Goal: Information Seeking & Learning: Learn about a topic

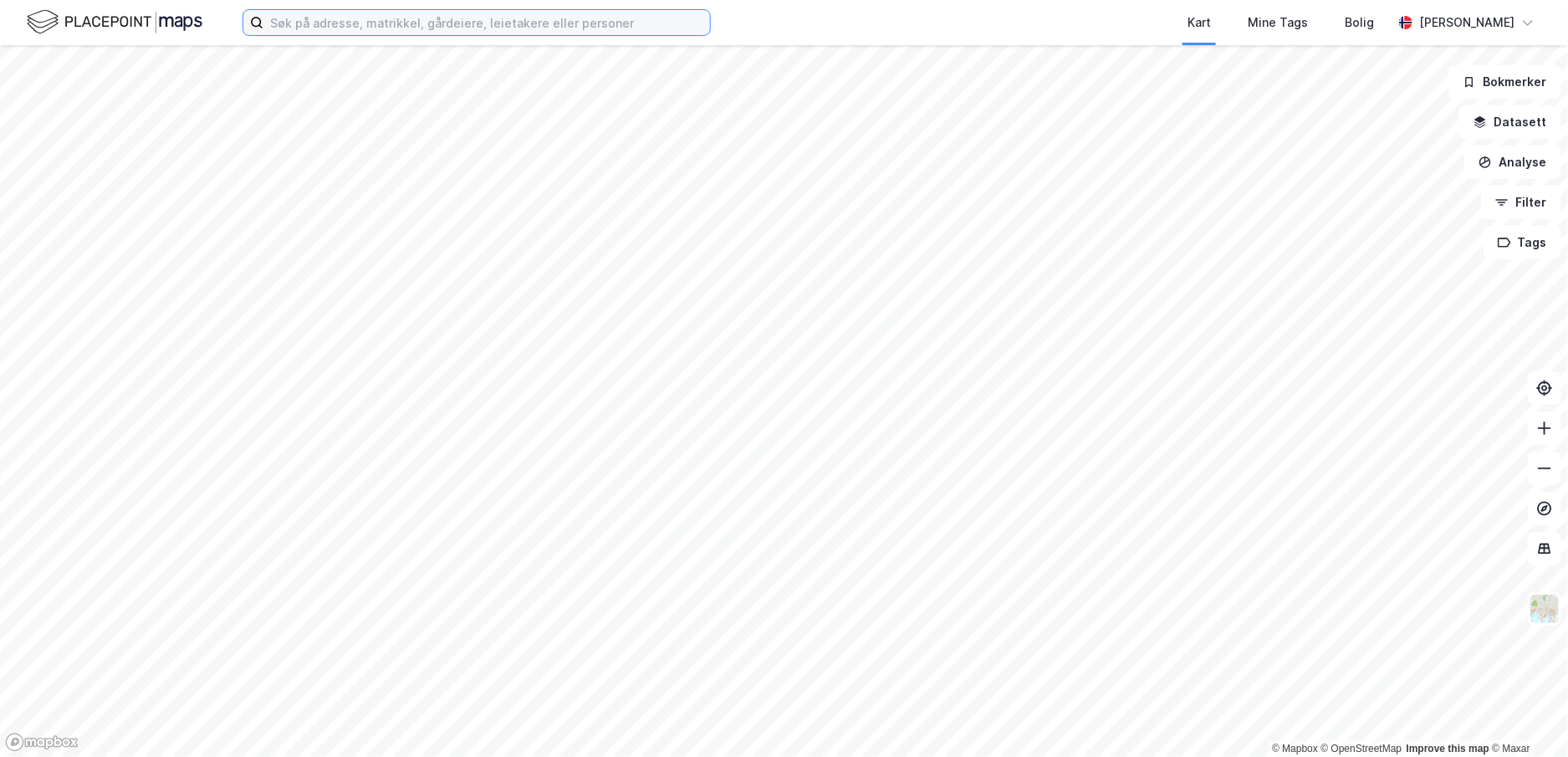
click at [533, 25] on input at bounding box center [486, 22] width 447 height 25
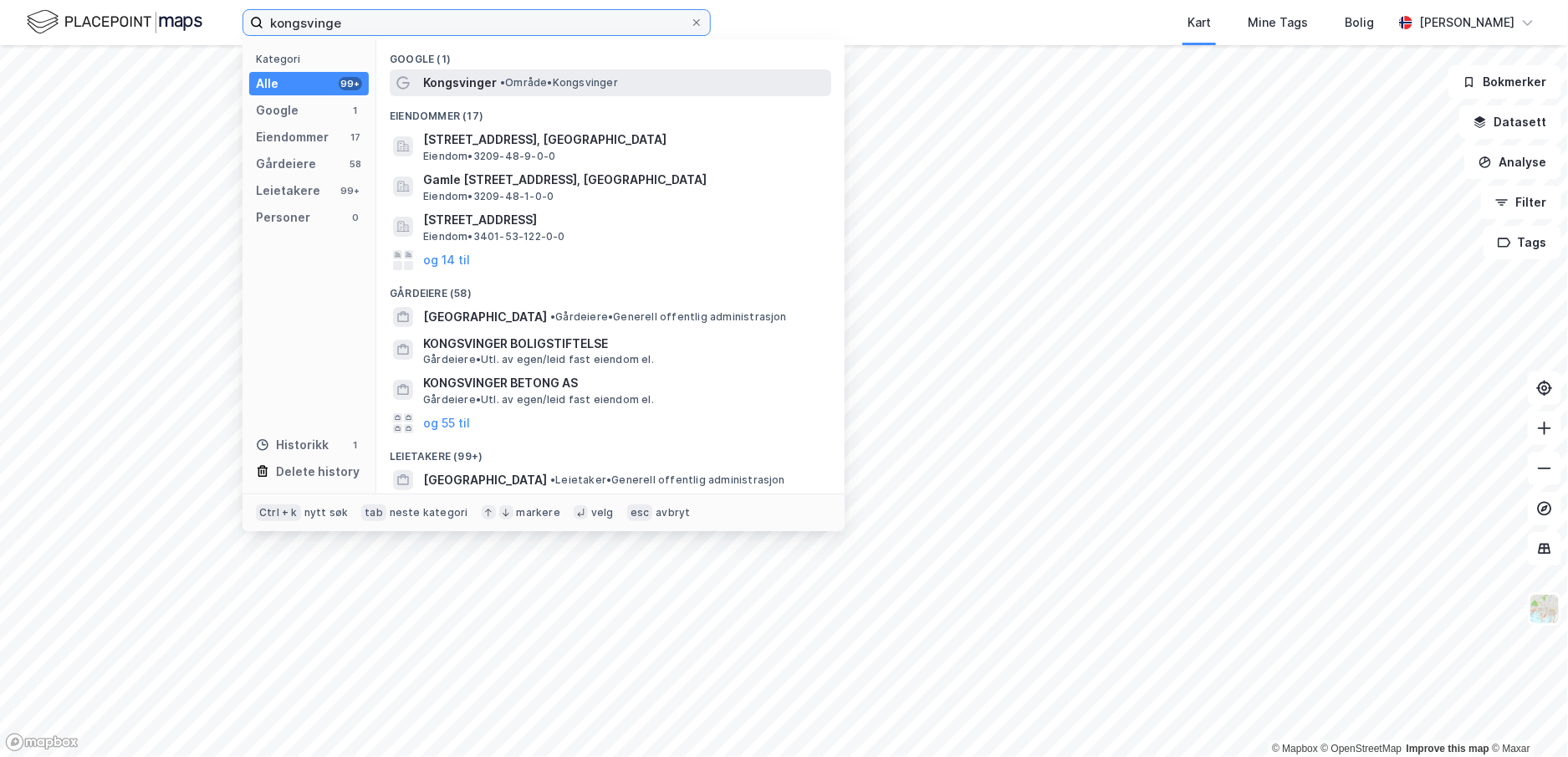
type input "kongsvinge"
click at [483, 76] on span "Kongsvinger" at bounding box center [460, 82] width 74 height 20
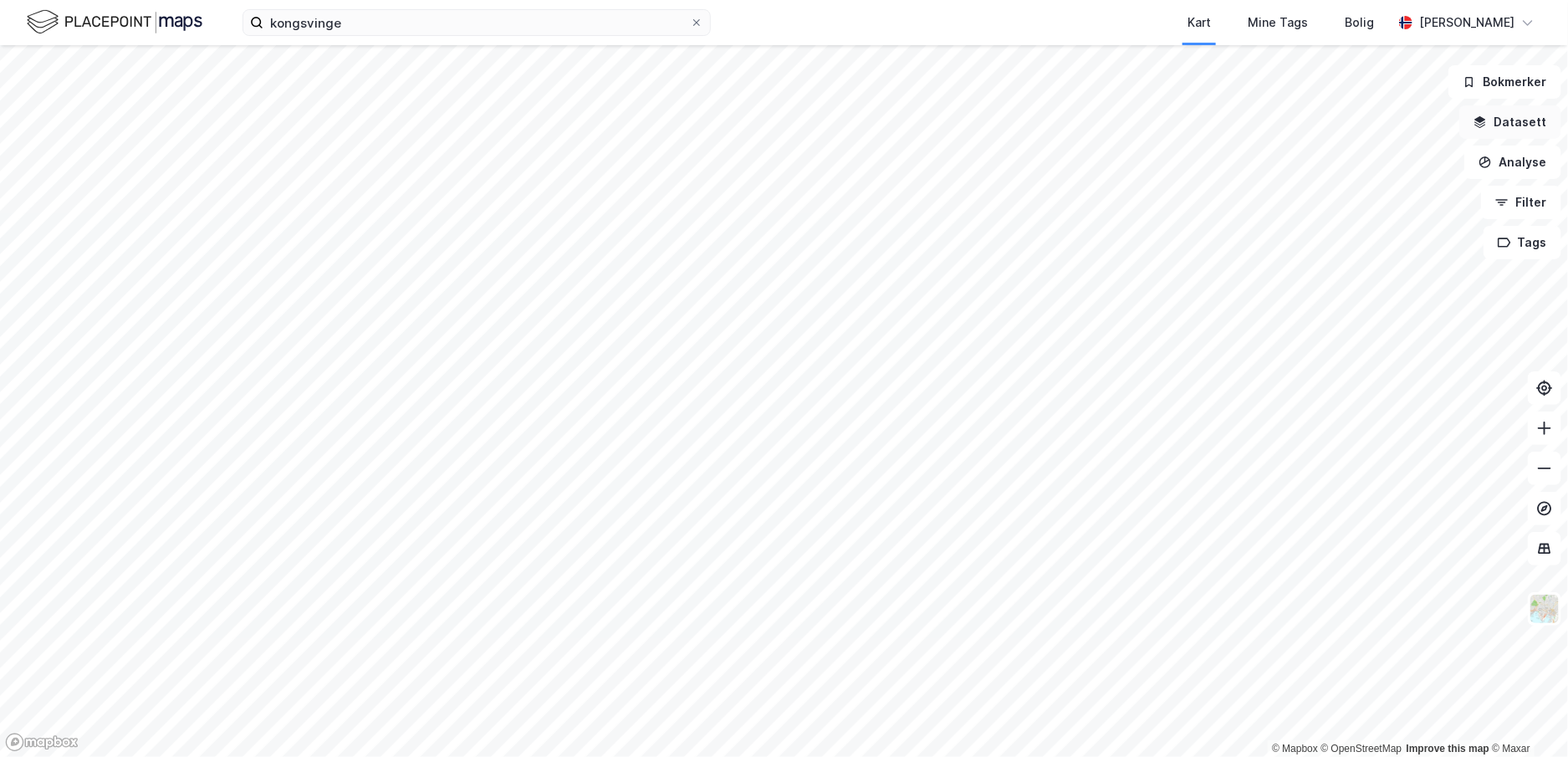
click at [1517, 127] on button "Datasett" at bounding box center [1509, 122] width 102 height 34
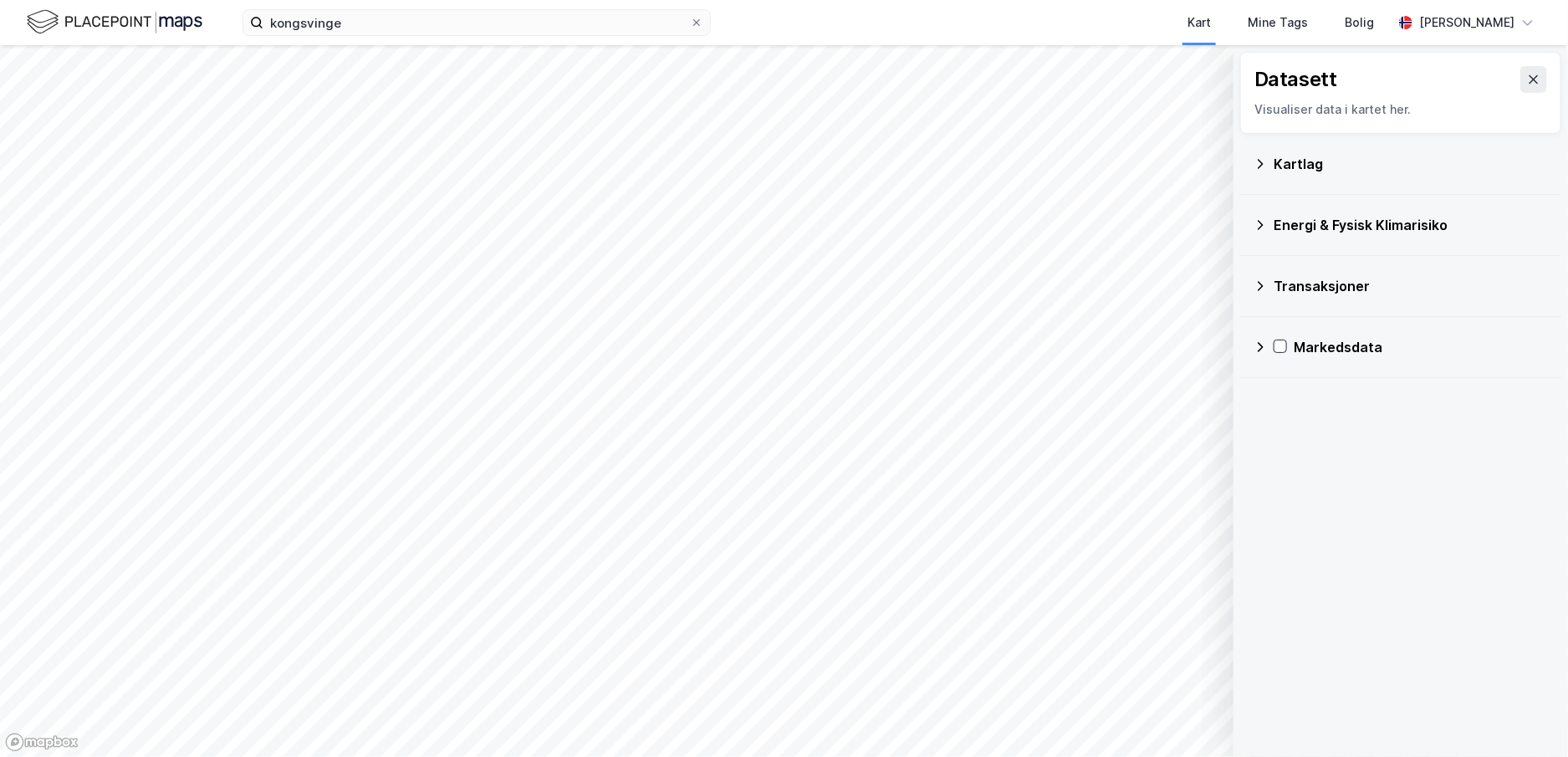
click at [1419, 186] on div "Kartlag" at bounding box center [1399, 164] width 321 height 61
click at [1257, 162] on icon at bounding box center [1260, 164] width 14 height 14
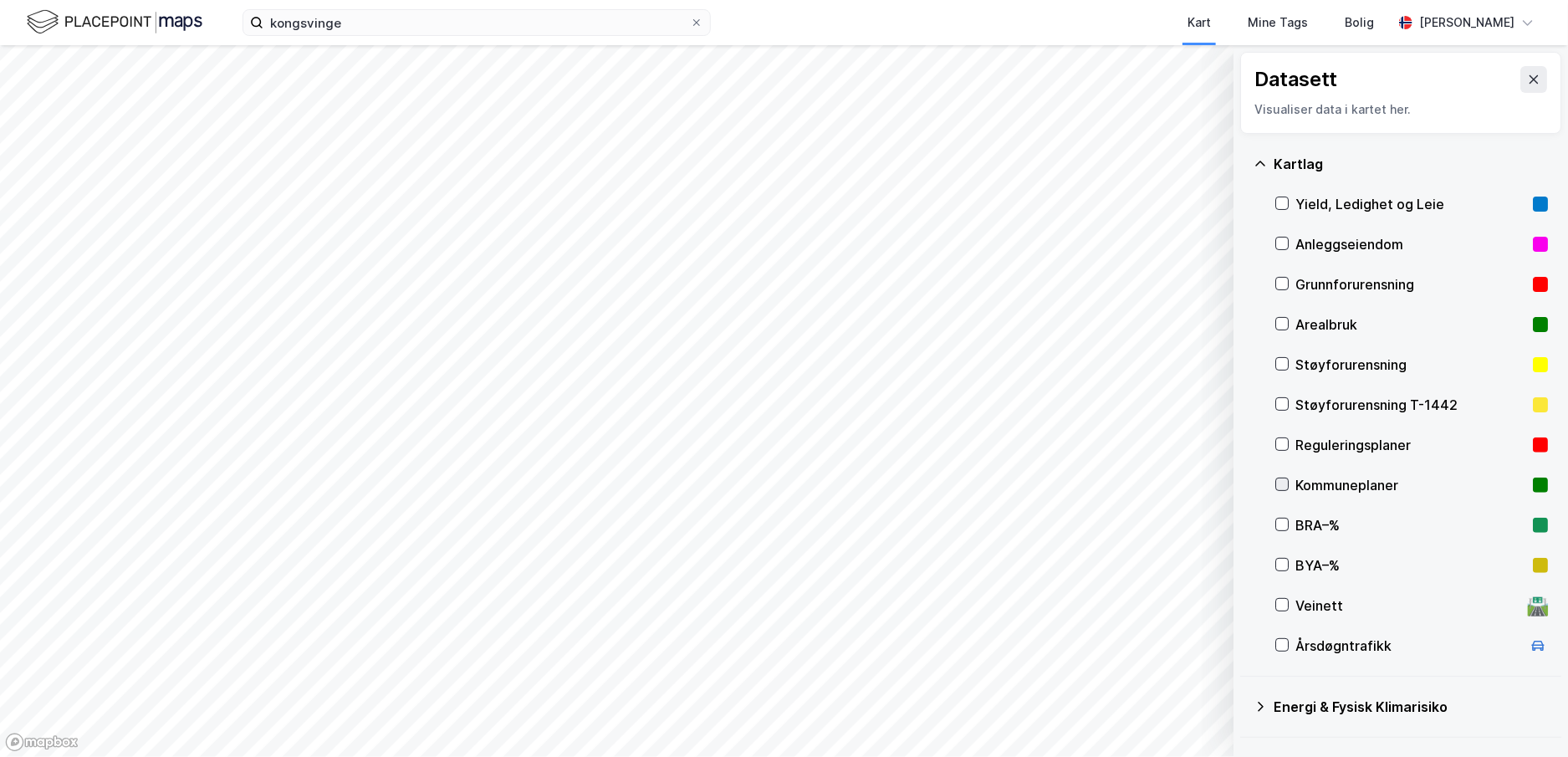
click at [1284, 480] on icon at bounding box center [1282, 484] width 12 height 12
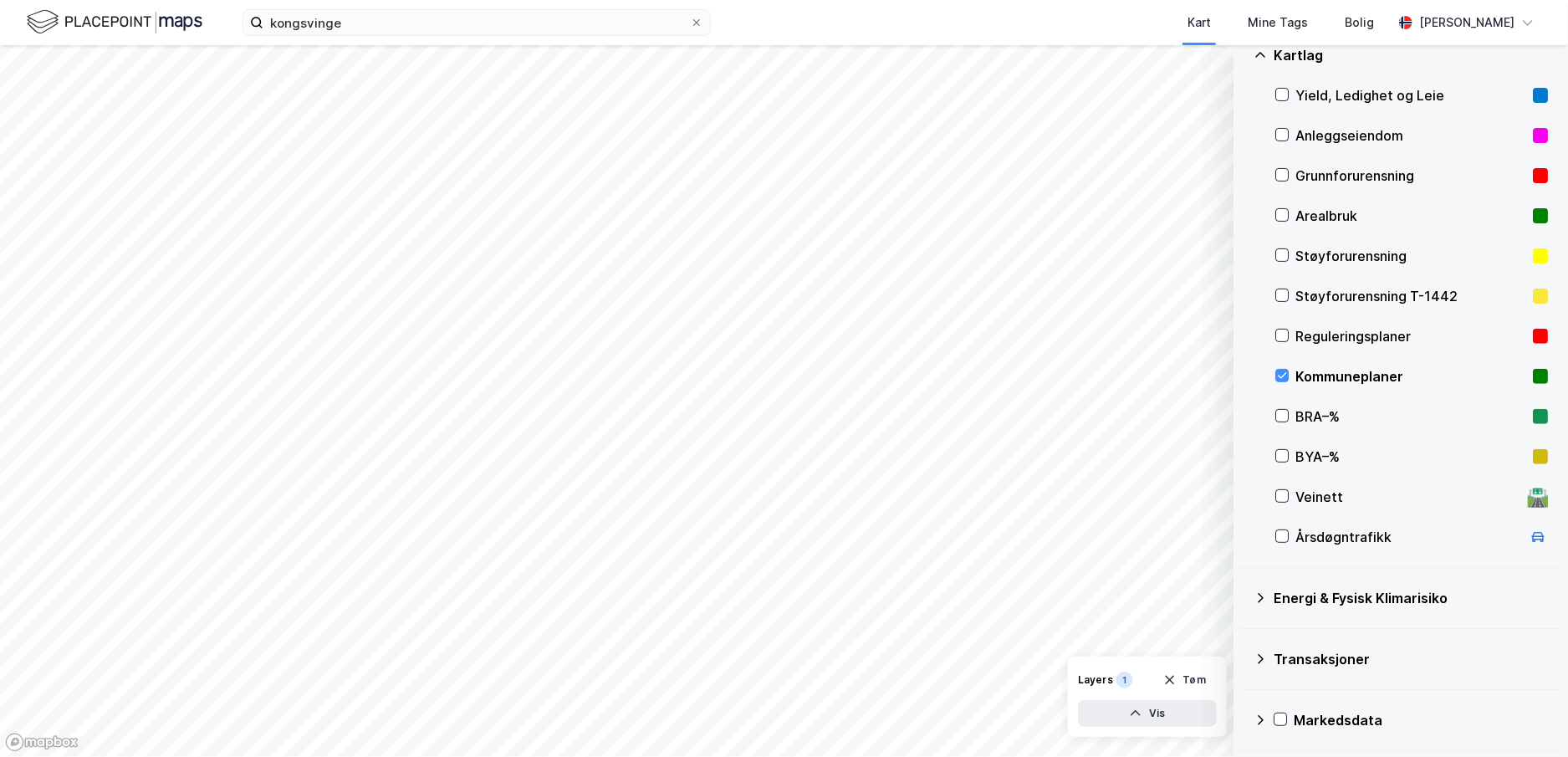
click at [1257, 596] on icon at bounding box center [1260, 598] width 14 height 14
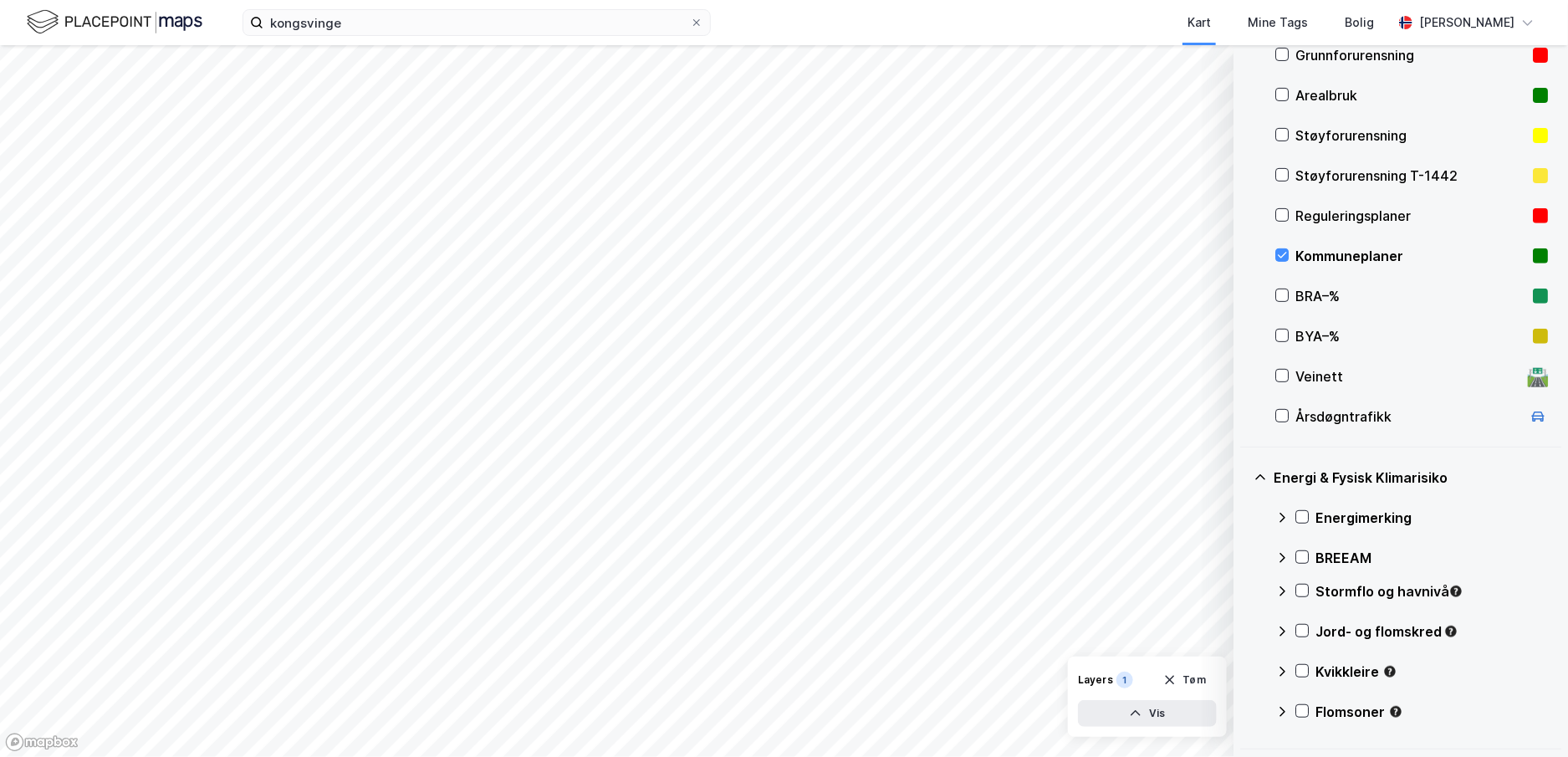
scroll to position [230, 0]
click at [1304, 667] on icon at bounding box center [1301, 670] width 9 height 6
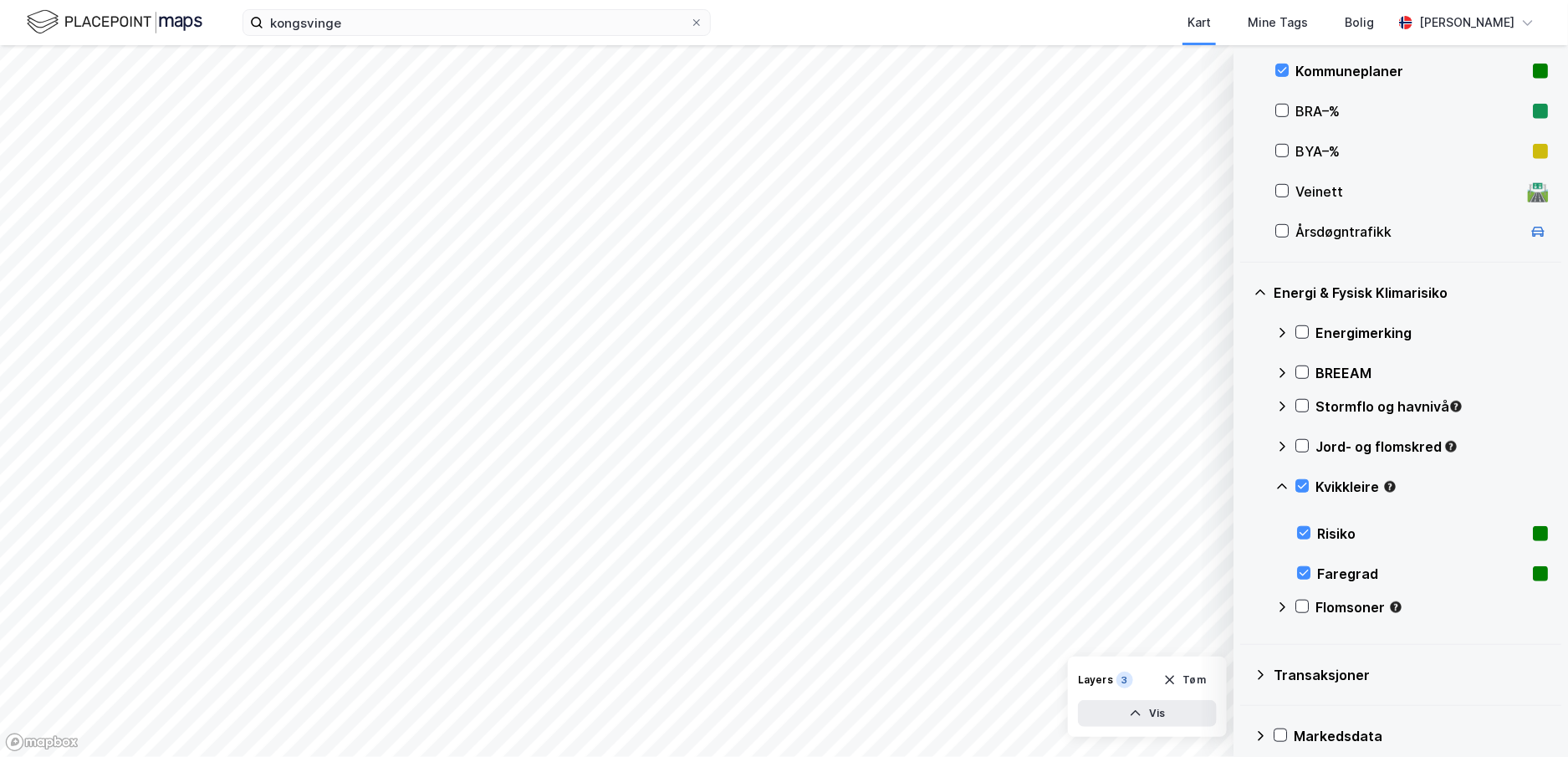
scroll to position [414, 0]
click at [1301, 480] on icon at bounding box center [1301, 486] width 12 height 12
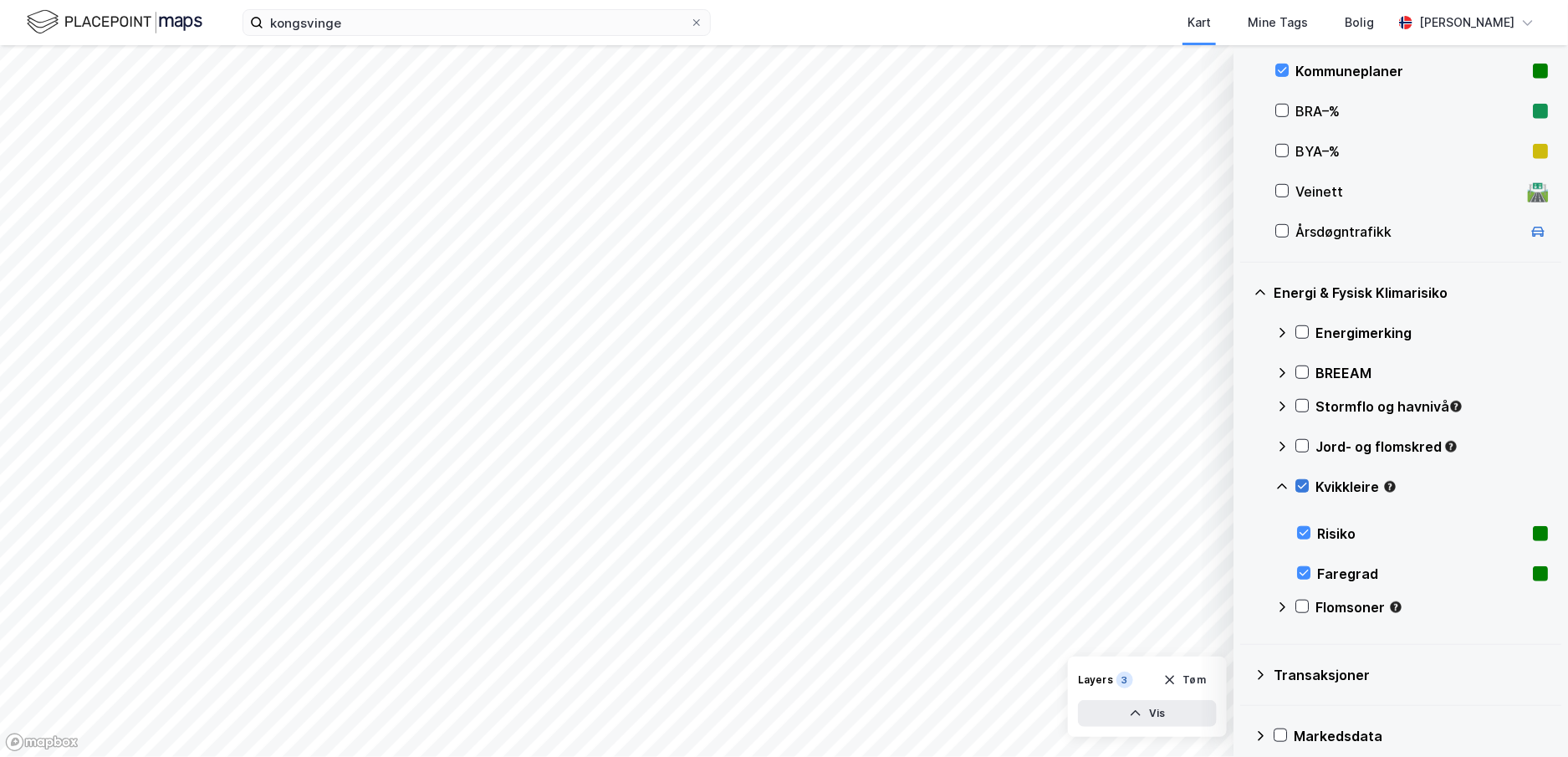
click at [1301, 480] on icon at bounding box center [1301, 486] width 12 height 12
click at [1303, 484] on icon at bounding box center [1301, 486] width 12 height 12
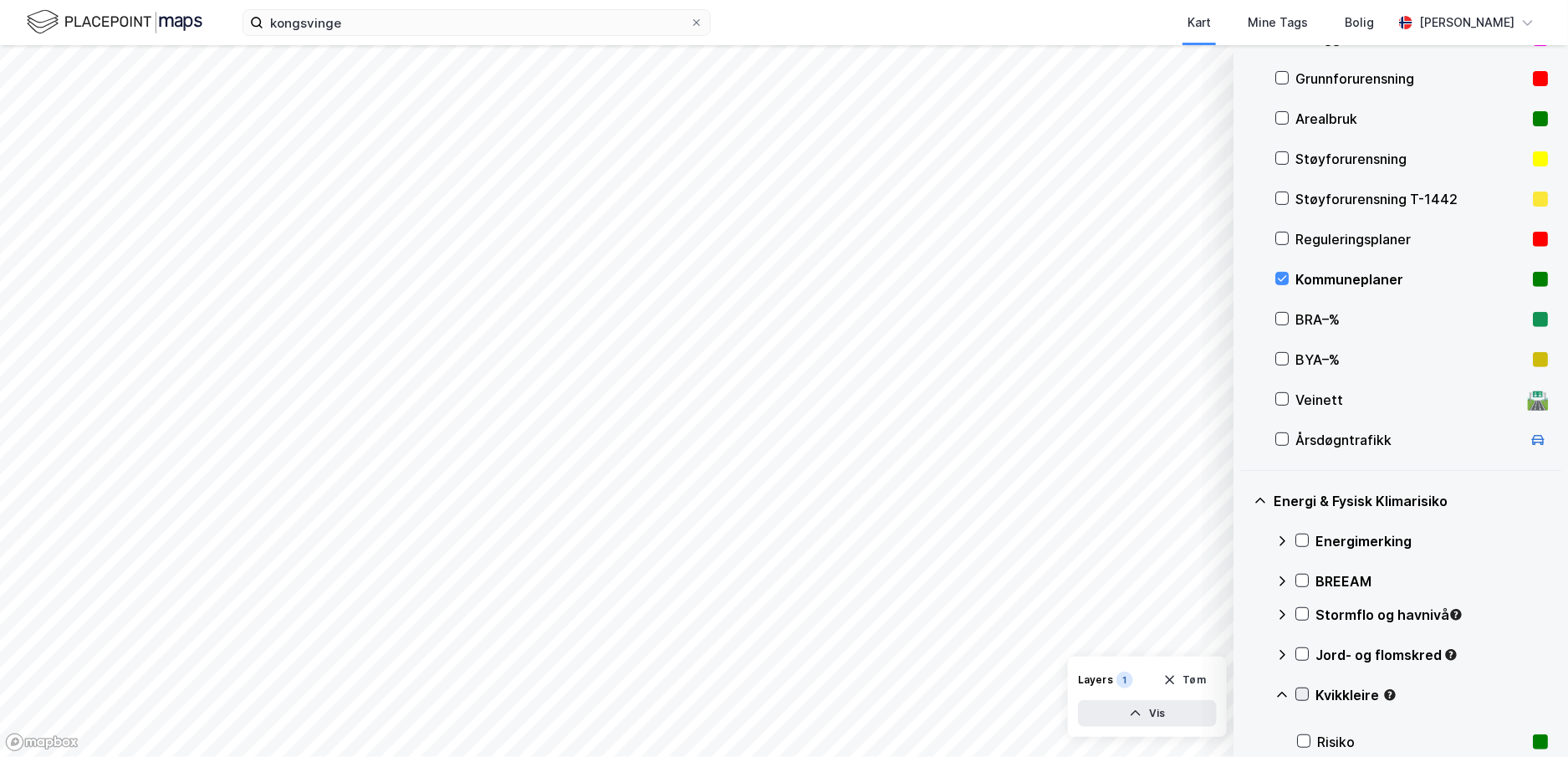
scroll to position [207, 0]
click at [1282, 278] on icon at bounding box center [1281, 277] width 9 height 6
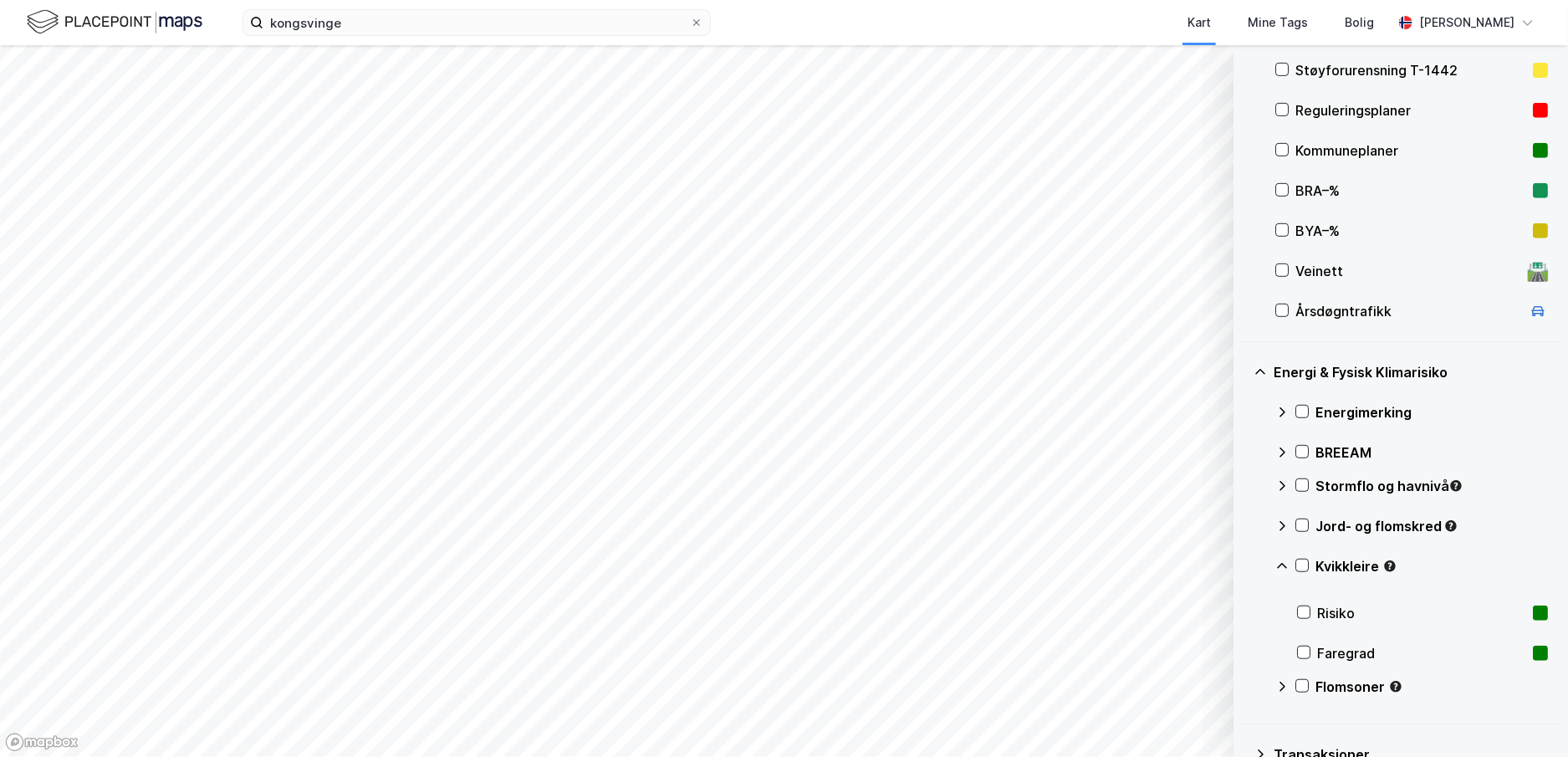
scroll to position [337, 0]
click at [1301, 557] on icon at bounding box center [1301, 563] width 12 height 12
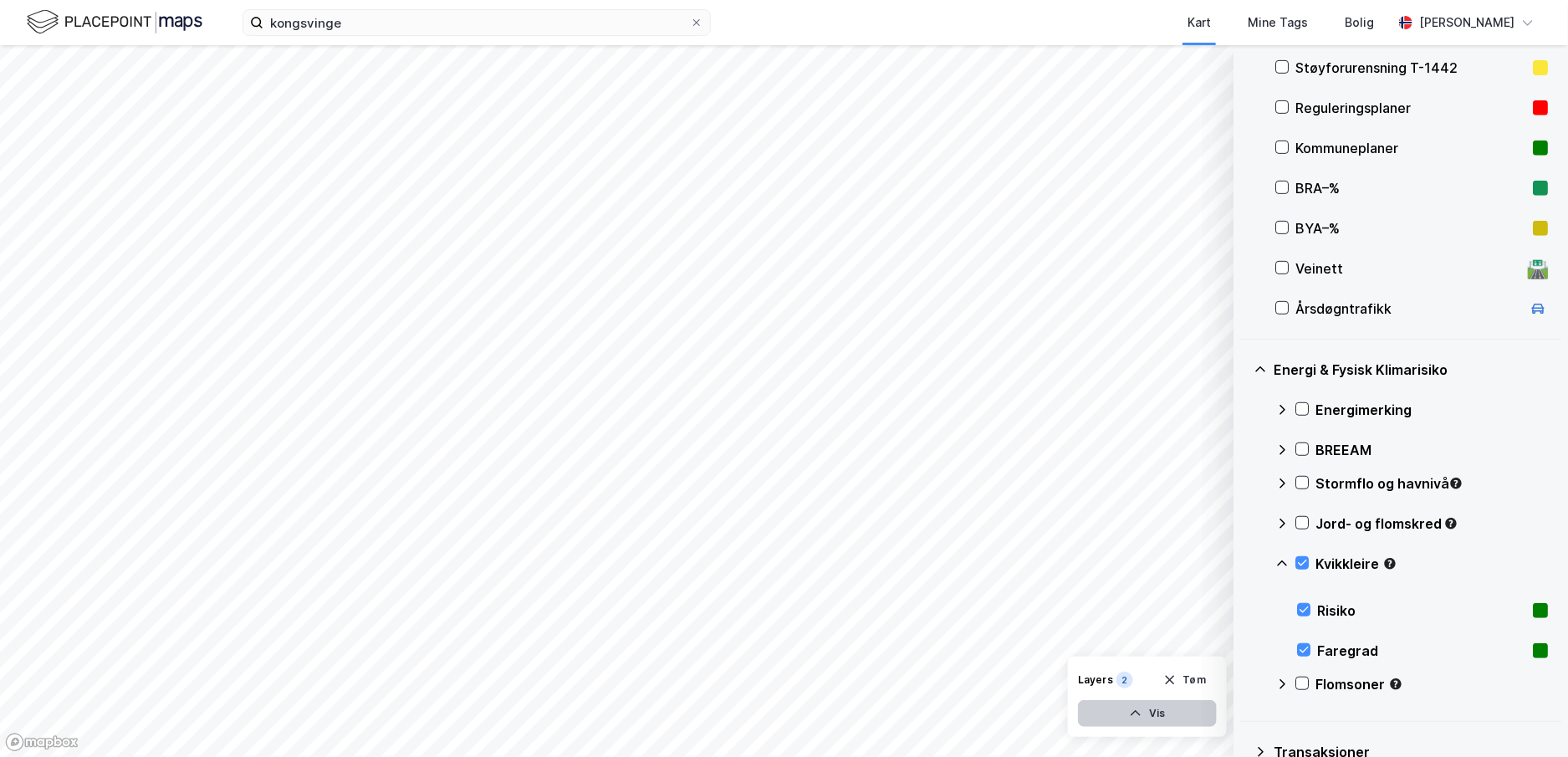
click at [1175, 712] on button "Vis" at bounding box center [1146, 713] width 139 height 27
drag, startPoint x: 1071, startPoint y: 635, endPoint x: 1073, endPoint y: 728, distance: 93.0
click at [1073, 728] on div "Layers 2 Tøm Dataset Risiko Dataset Faregrad Lukk" at bounding box center [1101, 656] width 251 height 161
drag, startPoint x: 1073, startPoint y: 728, endPoint x: 1098, endPoint y: 722, distance: 25.7
click at [1098, 722] on button "Lukk" at bounding box center [1101, 713] width 231 height 27
